Goal: Information Seeking & Learning: Learn about a topic

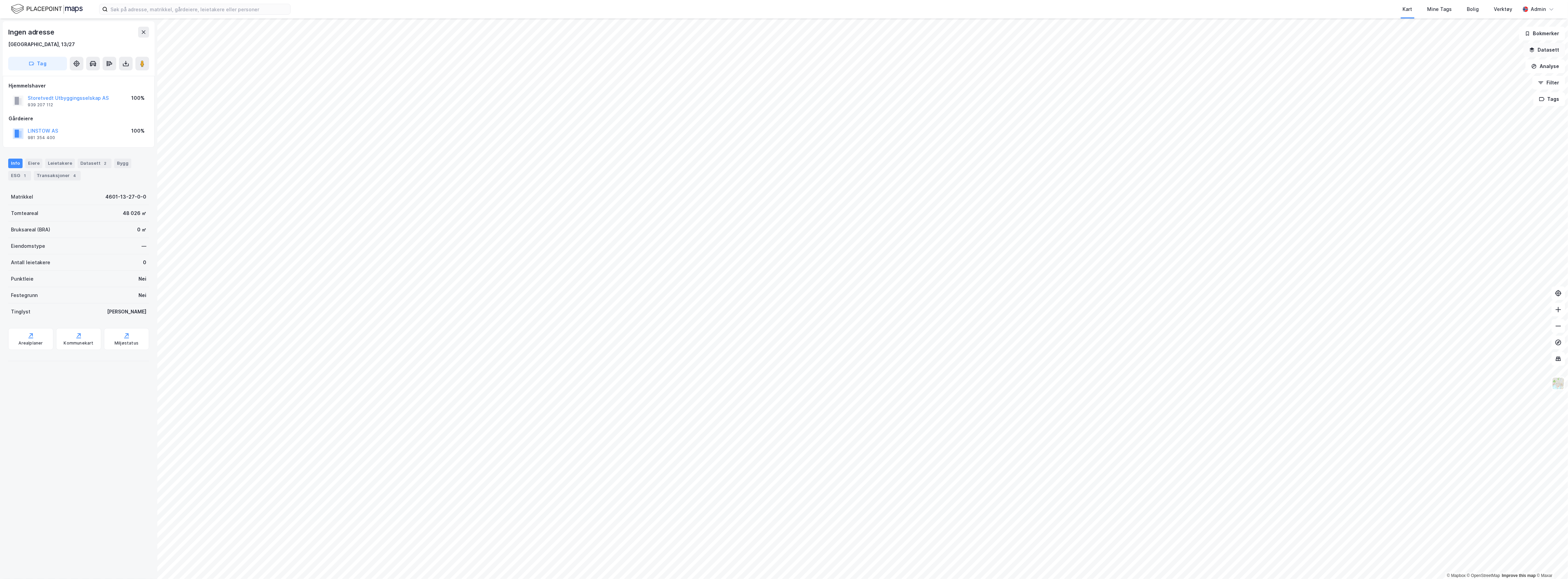
click at [1552, 50] on button "Datasett" at bounding box center [1544, 50] width 42 height 13
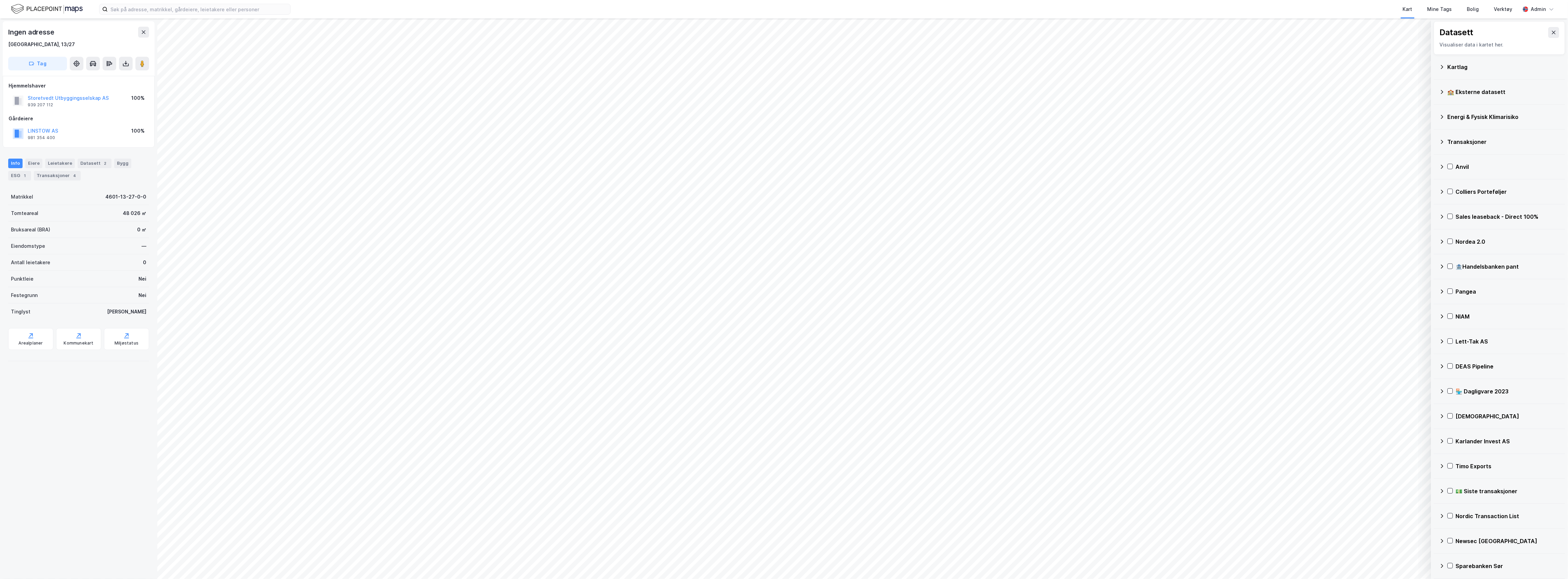
click at [1440, 65] on icon at bounding box center [1442, 67] width 5 height 5
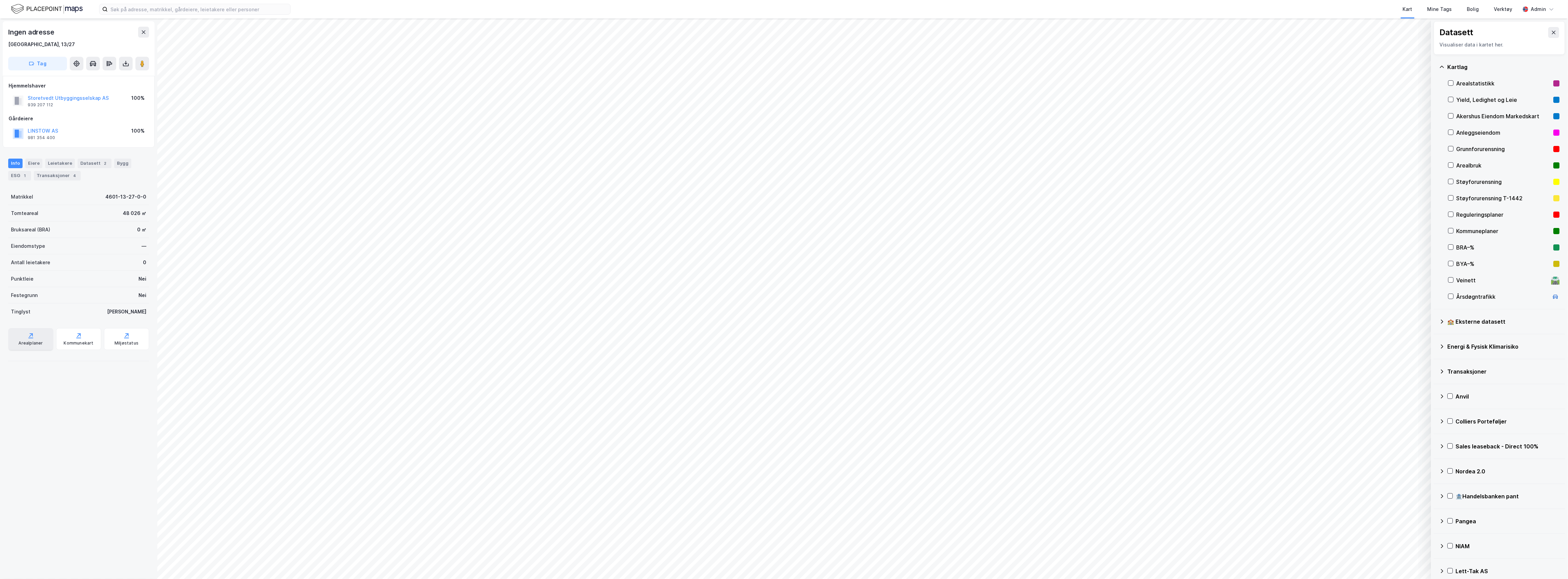
click at [13, 338] on div "Arealplaner" at bounding box center [30, 339] width 45 height 22
click at [77, 344] on div "Kommunekart" at bounding box center [78, 342] width 30 height 5
click at [1454, 213] on div "Reguleringsplaner" at bounding box center [1503, 214] width 111 height 16
click at [77, 336] on icon at bounding box center [79, 335] width 7 height 7
click at [1455, 217] on div "Reguleringsplaner" at bounding box center [1503, 214] width 111 height 16
